Goal: Find specific page/section: Find specific page/section

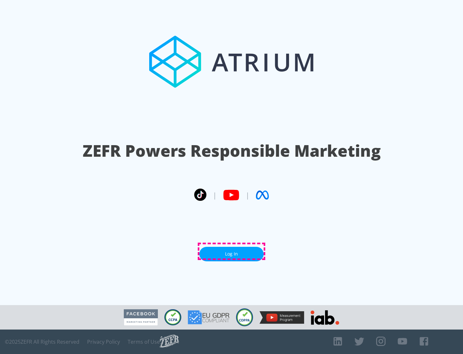
click at [232, 251] on link "Log In" at bounding box center [231, 254] width 64 height 14
